Goal: Task Accomplishment & Management: Manage account settings

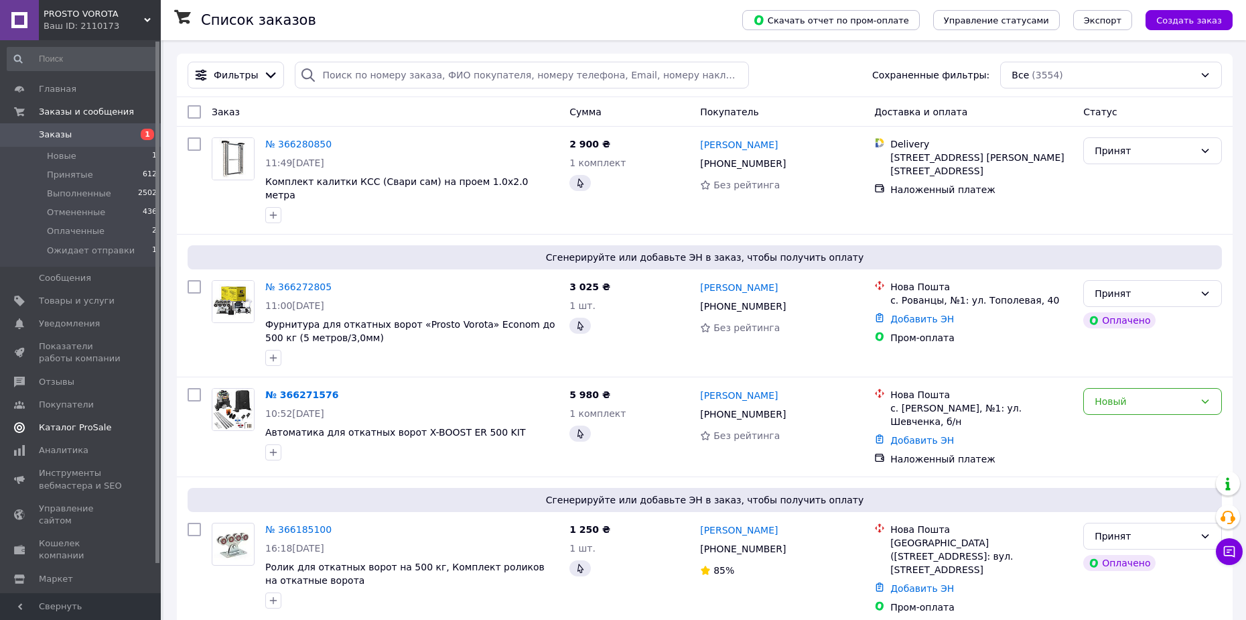
click at [59, 431] on span "Каталог ProSale" at bounding box center [75, 427] width 72 height 12
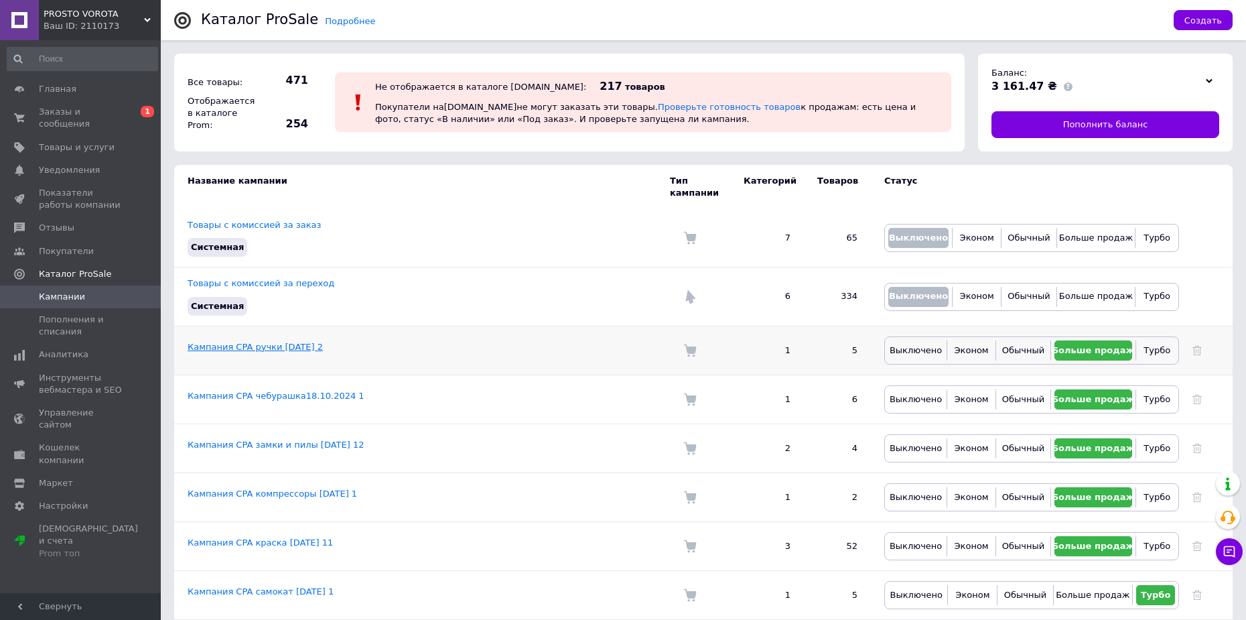
click at [263, 342] on link "Кампания CPA ручки [DATE] 2" at bounding box center [255, 347] width 135 height 10
